Goal: Browse casually

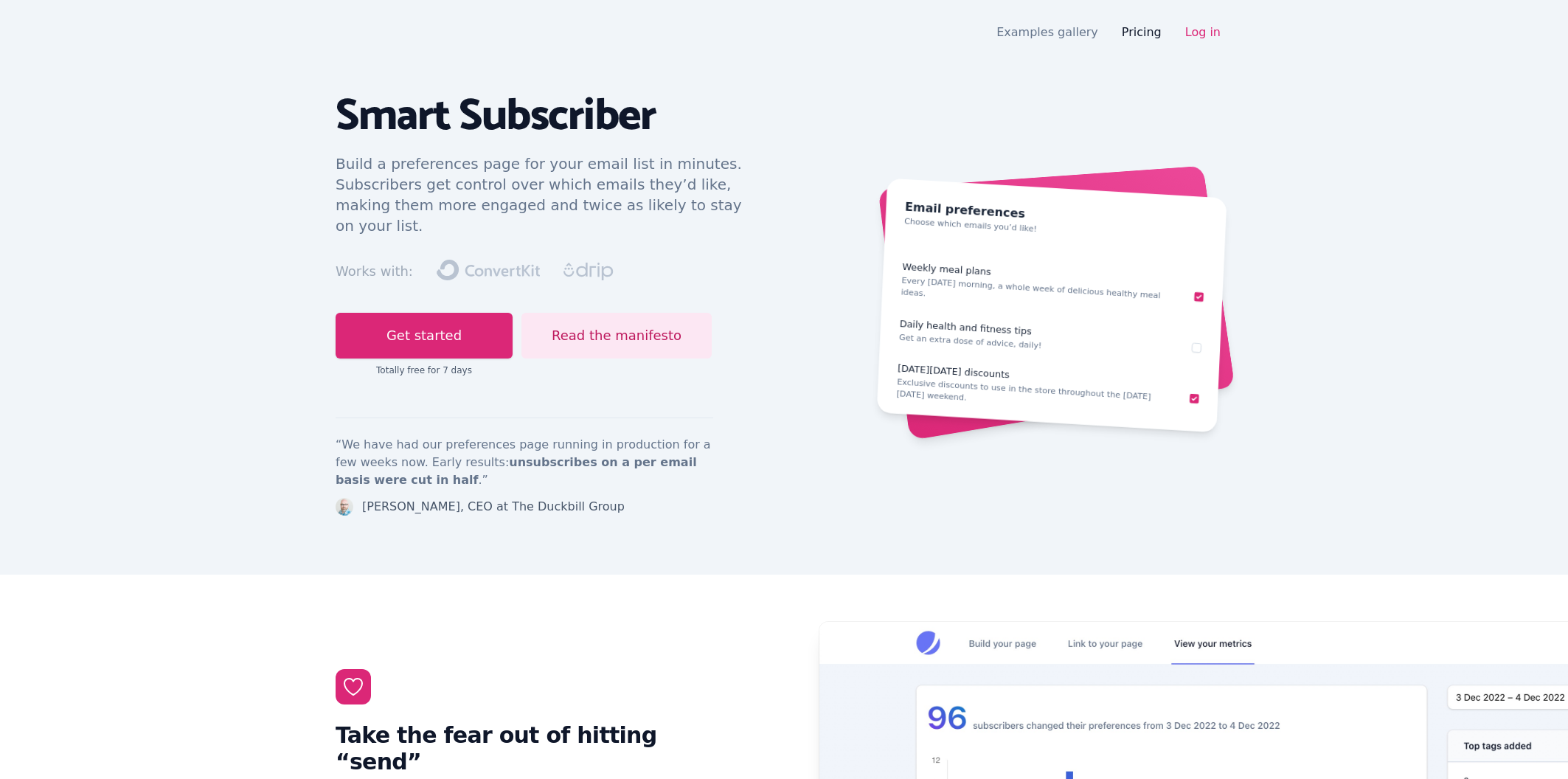
click at [1144, 32] on link "Pricing" at bounding box center [1142, 31] width 40 height 14
click at [1072, 32] on link "Examples gallery" at bounding box center [1047, 31] width 102 height 14
